Goal: Task Accomplishment & Management: Use online tool/utility

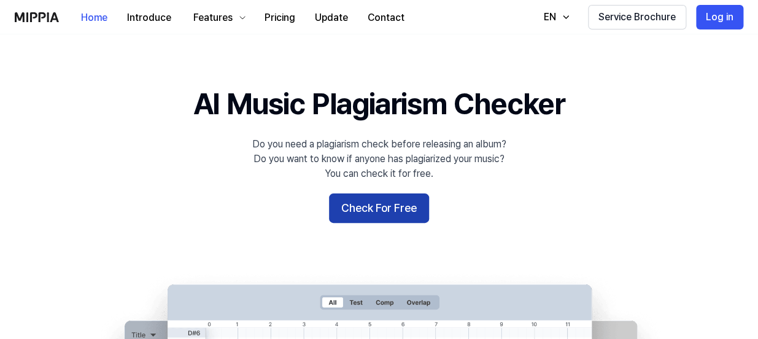
click at [360, 213] on button "Check For Free" at bounding box center [379, 207] width 100 height 29
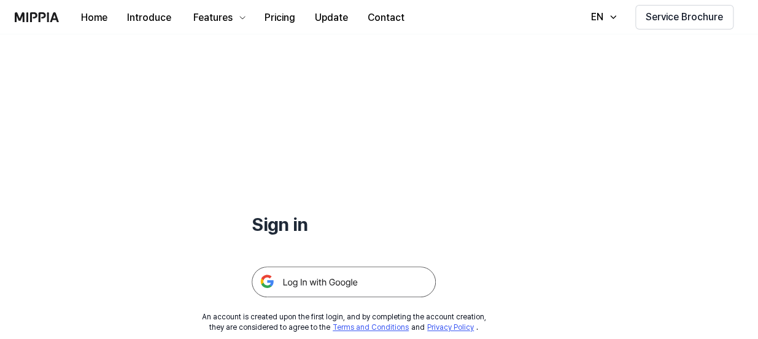
click at [344, 283] on img at bounding box center [344, 282] width 184 height 31
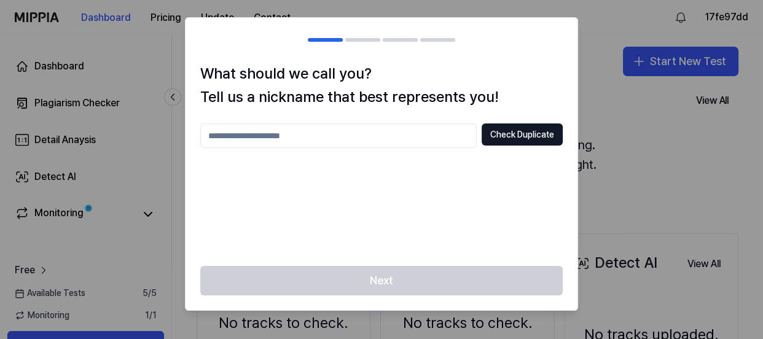
click at [294, 138] on input "text" at bounding box center [338, 135] width 276 height 25
type input "********"
click at [505, 130] on button "Check Duplicate" at bounding box center [521, 134] width 81 height 22
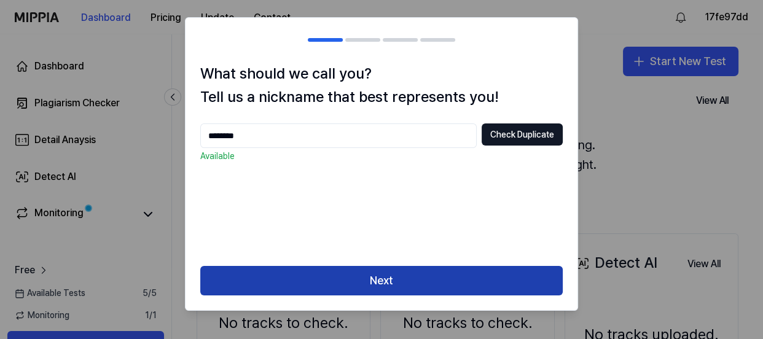
click at [390, 283] on button "Next" at bounding box center [381, 280] width 362 height 29
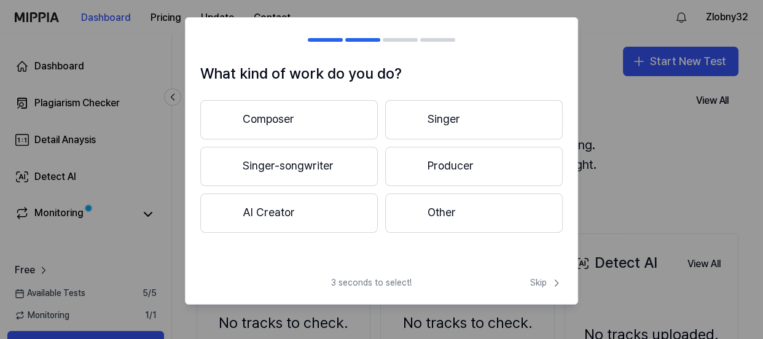
click at [310, 117] on button "Composer" at bounding box center [288, 119] width 177 height 39
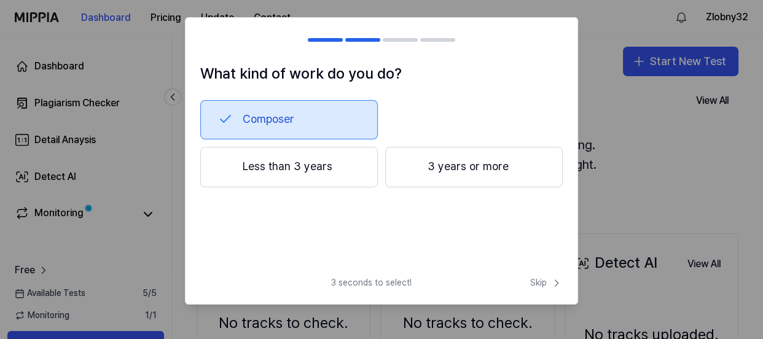
click at [440, 168] on button "3 years or more" at bounding box center [473, 167] width 177 height 41
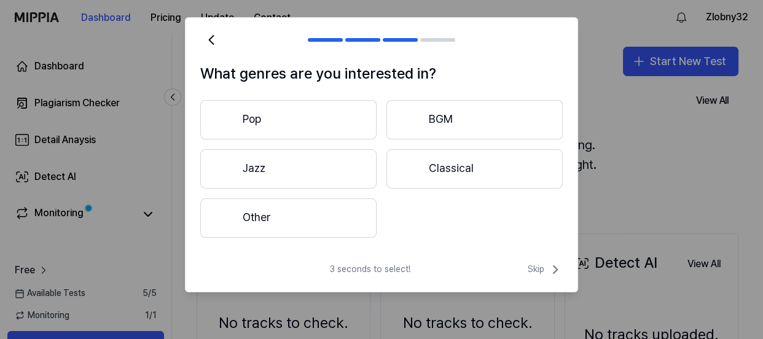
click at [303, 117] on button "Pop" at bounding box center [288, 119] width 176 height 39
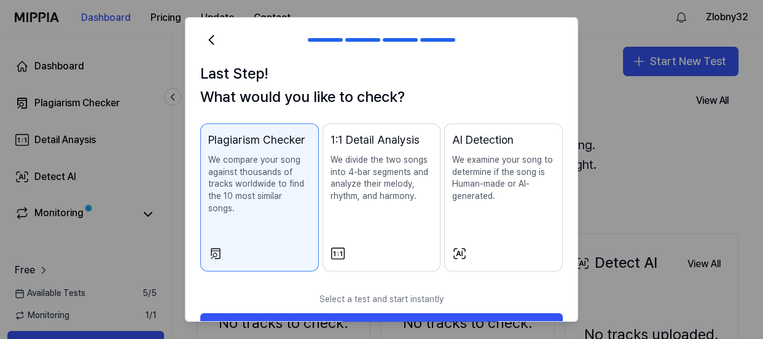
scroll to position [23, 0]
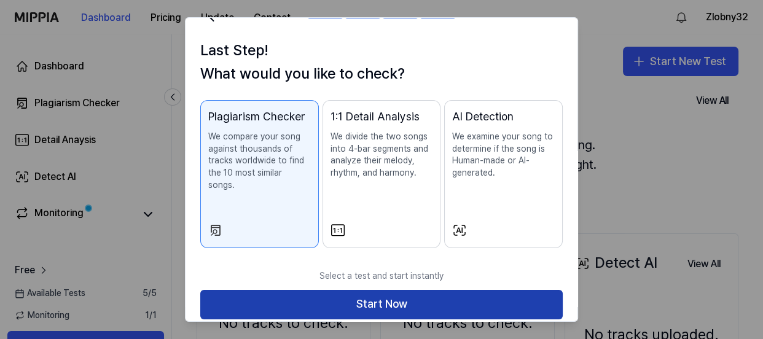
click at [424, 294] on button "Start Now" at bounding box center [381, 304] width 362 height 29
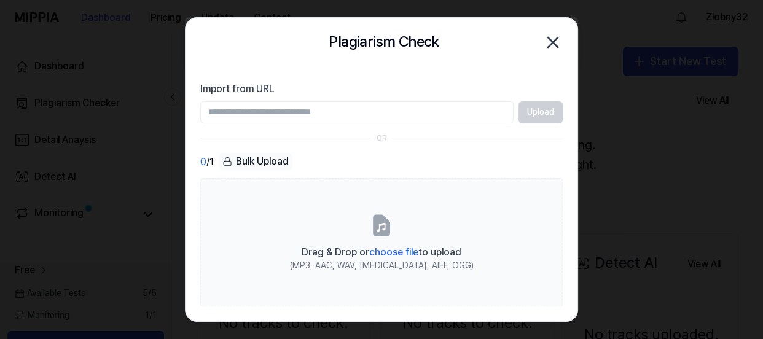
scroll to position [0, 0]
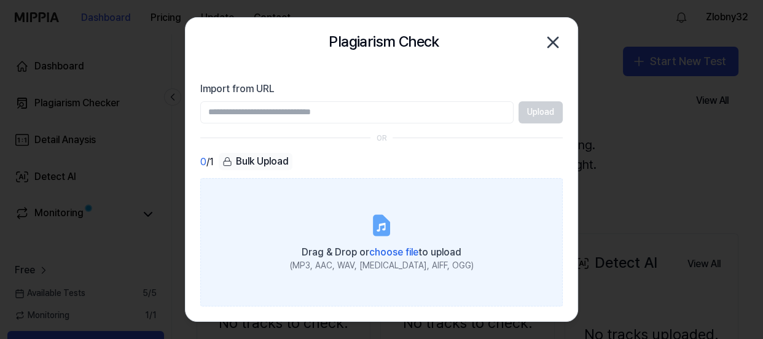
click at [405, 254] on span "choose file" at bounding box center [393, 252] width 49 height 12
click at [0, 0] on input "Drag & Drop or choose file to upload (MP3, AAC, WAV, FLAC, AIFF, OGG)" at bounding box center [0, 0] width 0 height 0
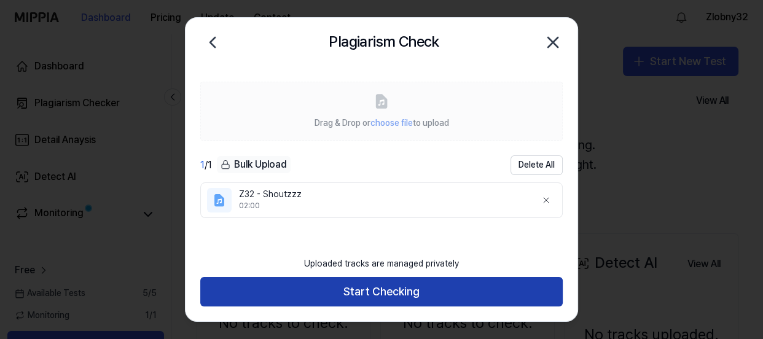
click at [400, 286] on button "Start Checking" at bounding box center [381, 291] width 362 height 29
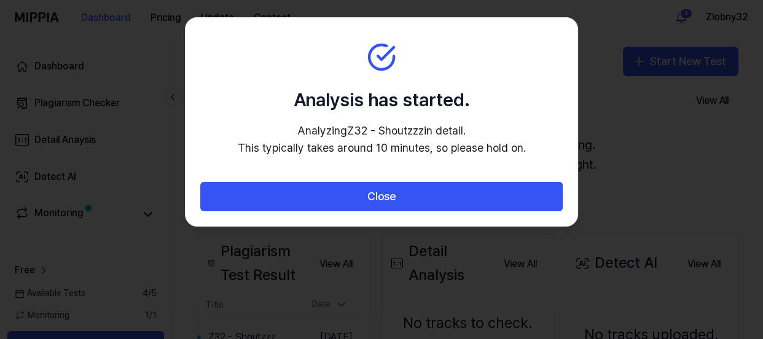
click at [374, 142] on p "Analyzing Z32 - Shoutzzz in detail. This typically takes around 10 minutes, so …" at bounding box center [382, 140] width 288 height 36
click at [422, 134] on p "Analyzing Z32 - Shoutzzz in detail. This typically takes around 10 minutes, so …" at bounding box center [382, 140] width 288 height 36
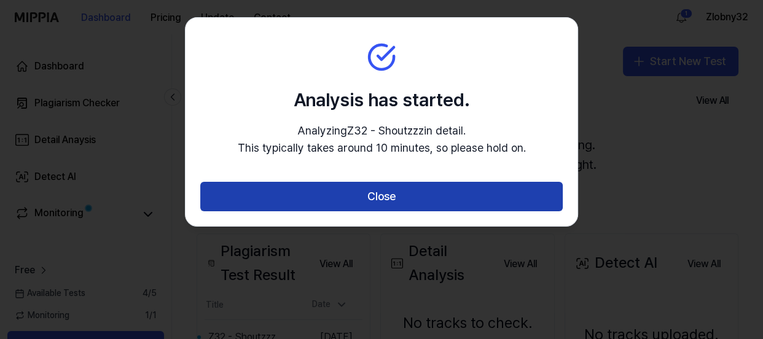
click at [459, 193] on button "Close" at bounding box center [381, 196] width 362 height 29
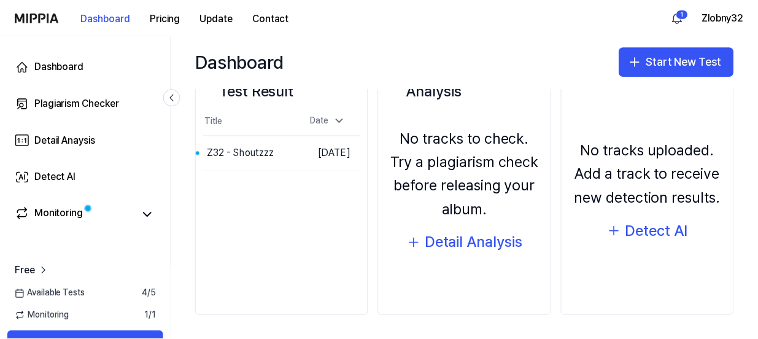
scroll to position [185, 0]
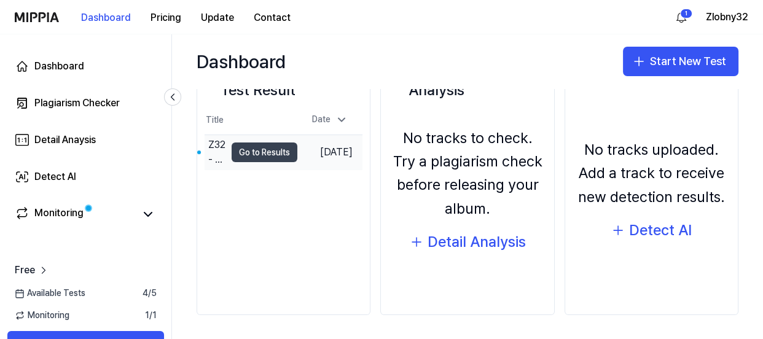
click at [255, 155] on button "Go to Results" at bounding box center [265, 152] width 66 height 20
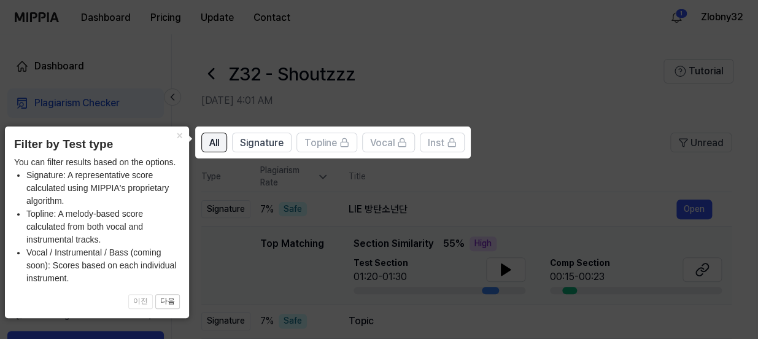
click at [217, 144] on span "All" at bounding box center [214, 143] width 10 height 15
click at [179, 134] on button "×" at bounding box center [180, 135] width 20 height 17
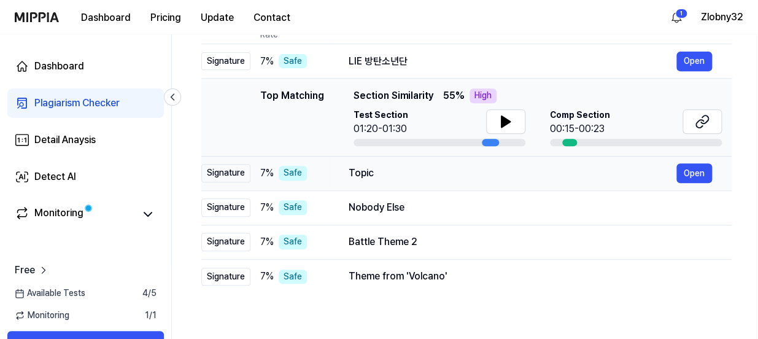
scroll to position [149, 0]
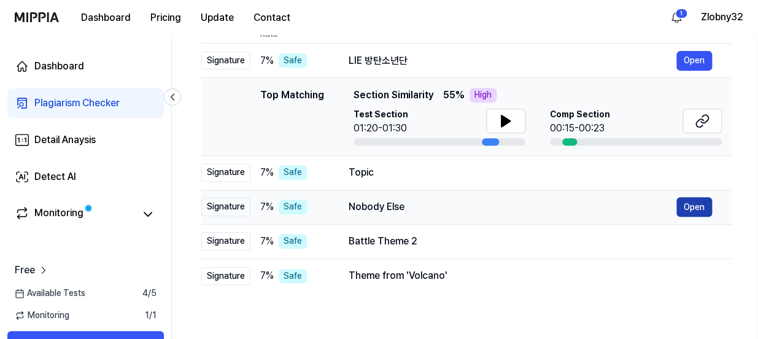
click at [691, 206] on button "Open" at bounding box center [695, 207] width 36 height 20
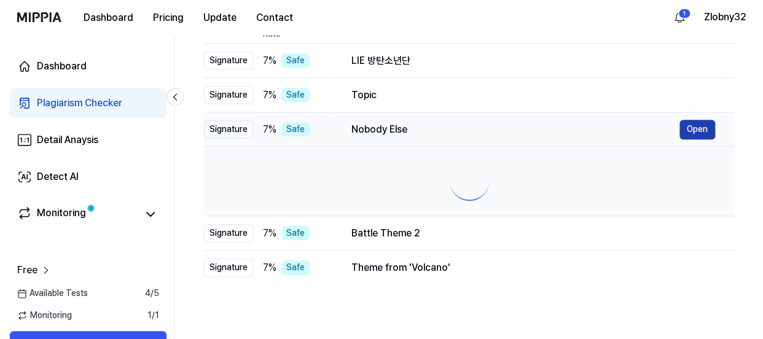
scroll to position [0, 0]
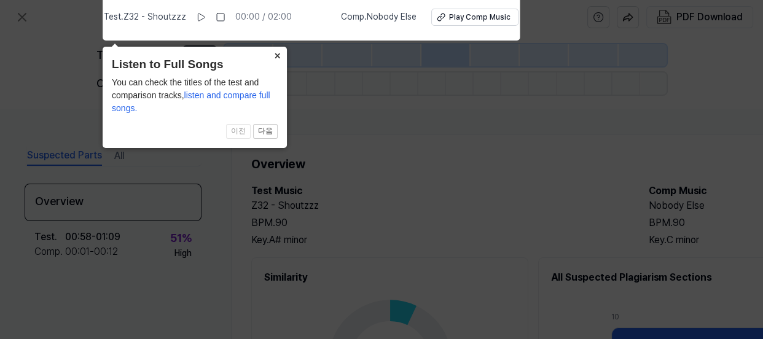
click at [280, 56] on button "×" at bounding box center [277, 55] width 20 height 17
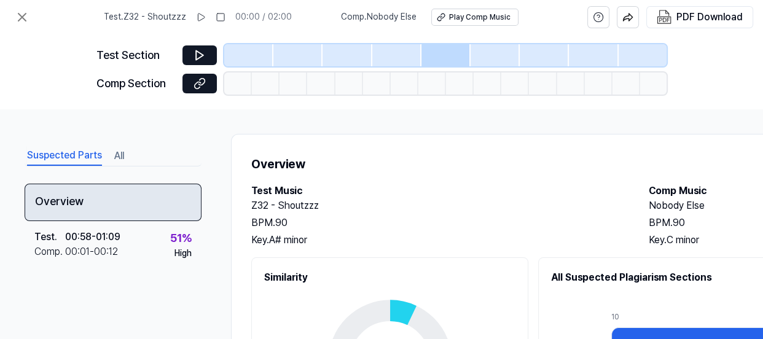
click at [114, 195] on div "Overview" at bounding box center [113, 202] width 177 height 37
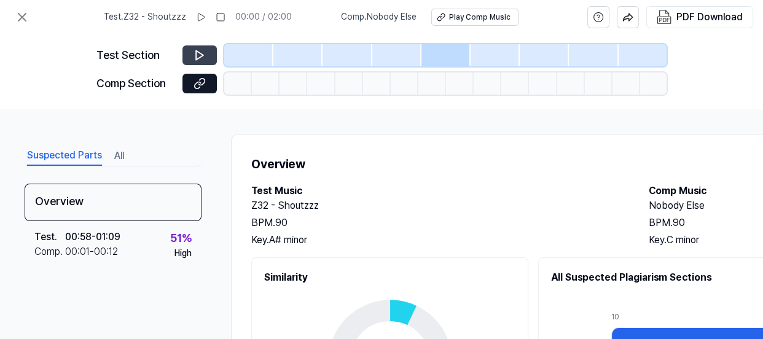
click at [192, 58] on button at bounding box center [199, 55] width 34 height 20
click at [201, 57] on icon at bounding box center [199, 55] width 12 height 12
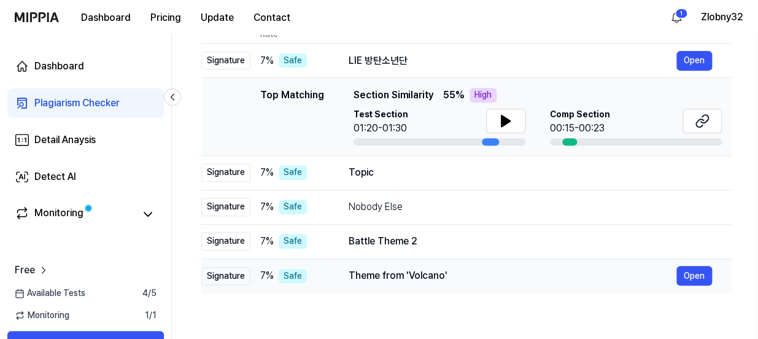
drag, startPoint x: 453, startPoint y: 271, endPoint x: 544, endPoint y: 270, distance: 90.9
click at [544, 270] on div "Theme from 'Volcano'" at bounding box center [513, 275] width 328 height 15
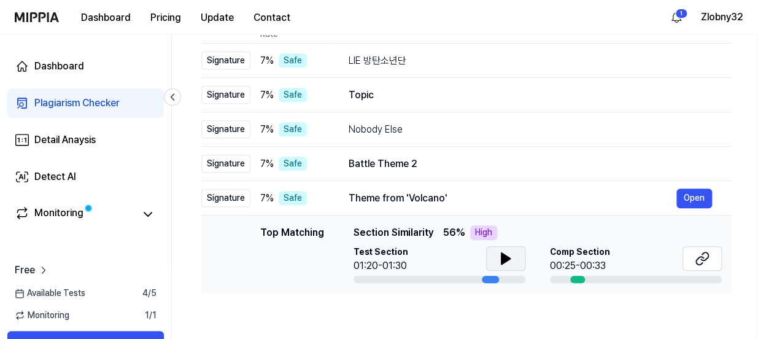
click at [509, 259] on icon at bounding box center [506, 258] width 15 height 15
click at [505, 258] on icon at bounding box center [506, 258] width 15 height 15
click at [573, 276] on div at bounding box center [578, 279] width 15 height 7
click at [513, 263] on button at bounding box center [505, 258] width 39 height 25
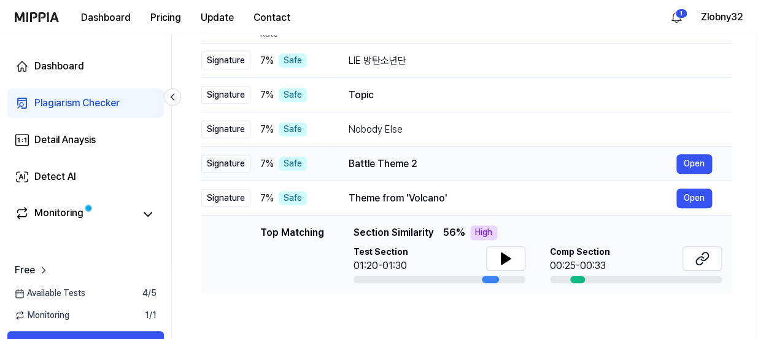
click at [610, 167] on div "Battle Theme 2" at bounding box center [513, 164] width 328 height 15
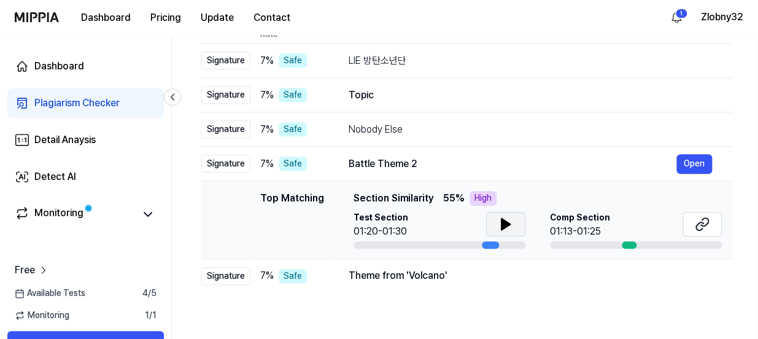
click at [510, 220] on icon at bounding box center [506, 224] width 15 height 15
click at [455, 126] on div "Nobody Else" at bounding box center [513, 129] width 328 height 15
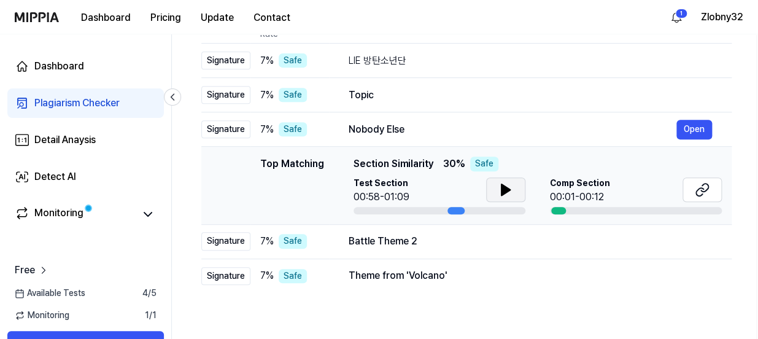
click at [496, 189] on button at bounding box center [505, 189] width 39 height 25
click at [514, 187] on button at bounding box center [505, 189] width 39 height 25
click at [567, 212] on div at bounding box center [636, 210] width 172 height 7
drag, startPoint x: 563, startPoint y: 201, endPoint x: 617, endPoint y: 198, distance: 54.8
click at [564, 201] on div "00:01-00:12" at bounding box center [580, 197] width 60 height 15
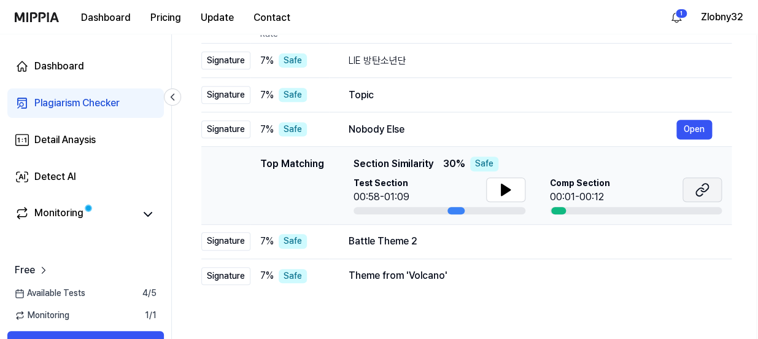
click at [697, 187] on icon at bounding box center [702, 189] width 15 height 15
click at [501, 250] on div "Battle Theme 2 Open" at bounding box center [531, 242] width 364 height 20
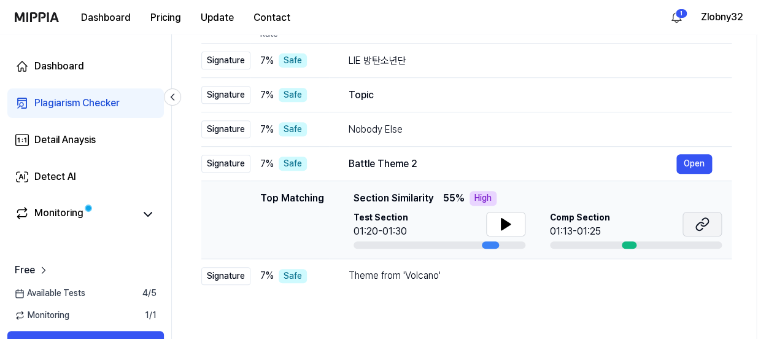
click at [712, 221] on button at bounding box center [702, 224] width 39 height 25
click at [588, 278] on div "Theme from 'Volcano'" at bounding box center [513, 275] width 328 height 15
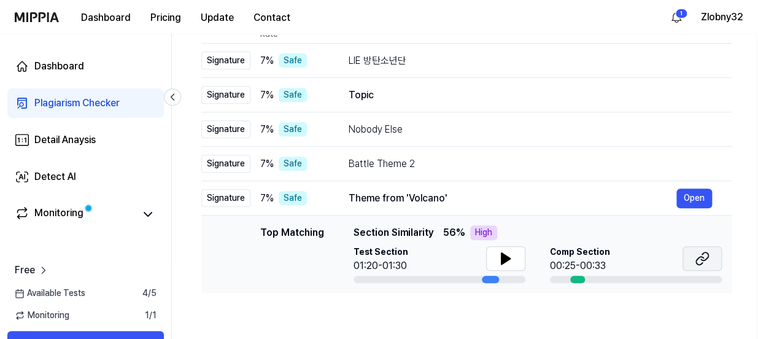
click at [695, 254] on icon at bounding box center [702, 258] width 15 height 15
click at [570, 101] on div "Topic" at bounding box center [513, 95] width 328 height 15
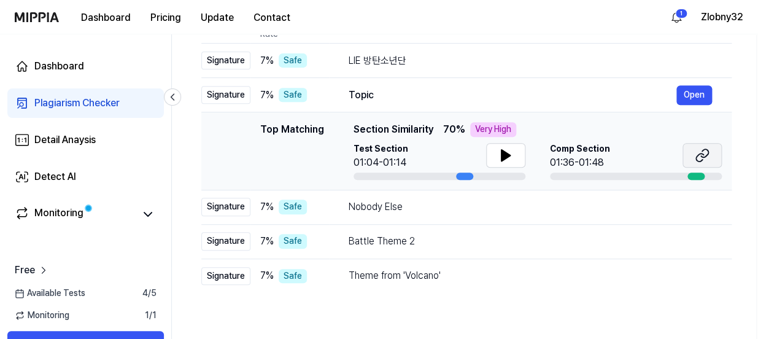
click at [698, 157] on icon at bounding box center [702, 155] width 15 height 15
click at [491, 61] on div "LIE 방탄소년단" at bounding box center [513, 60] width 328 height 15
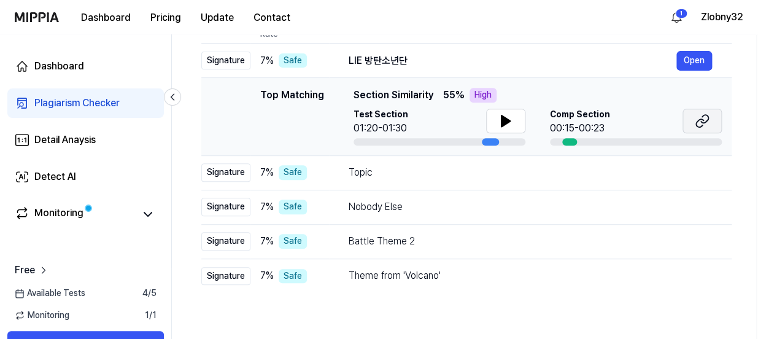
click at [702, 120] on icon at bounding box center [702, 121] width 15 height 15
